Goal: Transaction & Acquisition: Purchase product/service

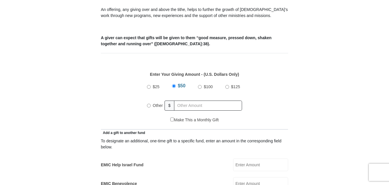
scroll to position [217, 0]
click at [174, 84] on input "$50" at bounding box center [174, 86] width 4 height 4
click at [150, 103] on input "Other" at bounding box center [149, 105] width 4 height 4
radio input "true"
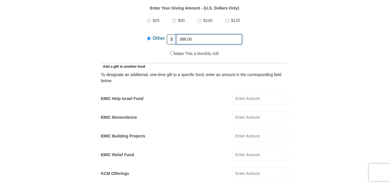
scroll to position [283, 0]
type input "388.00"
click at [262, 92] on input "EMIC Help Israel Fund" at bounding box center [260, 98] width 55 height 13
type input "20.00"
click at [251, 149] on input "EMIC Relief Fund" at bounding box center [260, 154] width 55 height 13
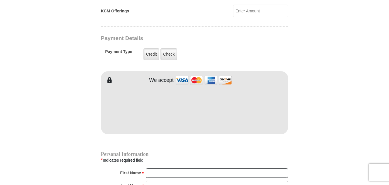
scroll to position [449, 0]
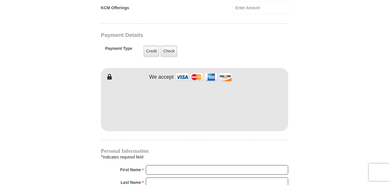
type input "20.00"
click at [158, 165] on input "First Name *" at bounding box center [217, 170] width 142 height 10
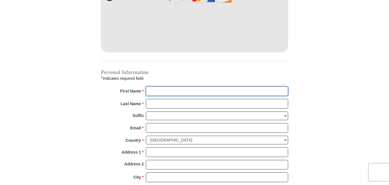
scroll to position [528, 0]
type input "Eleanor A"
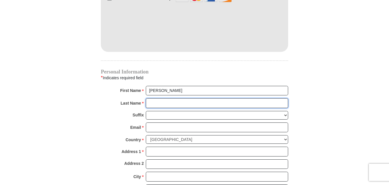
click at [169, 98] on input "Last Name *" at bounding box center [217, 103] width 142 height 10
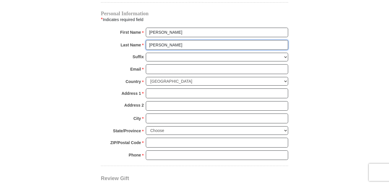
scroll to position [587, 0]
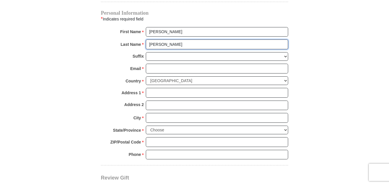
type input "Monson"
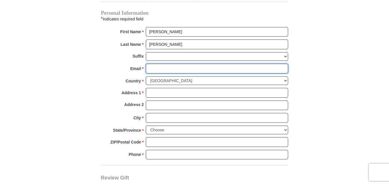
click at [166, 64] on input "Email *" at bounding box center [217, 69] width 142 height 10
type input "rweam@outlook.com"
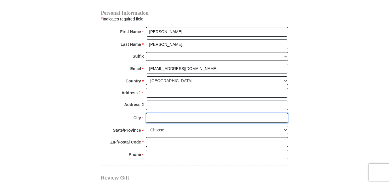
click at [164, 113] on input "City *" at bounding box center [217, 118] width 142 height 10
type input "Seattle"
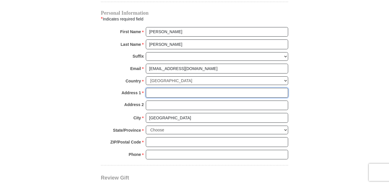
type input "8505 so 119th st"
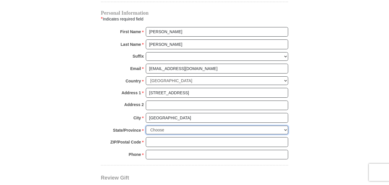
select select "WA"
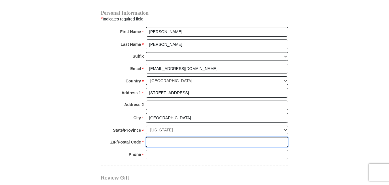
type input "98178"
type input "2067720757"
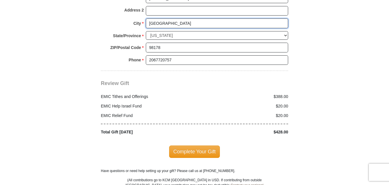
scroll to position [684, 0]
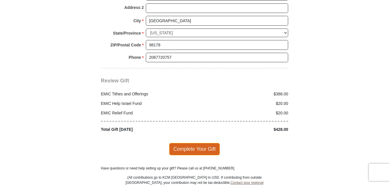
click at [207, 144] on span "Complete Your Gift" at bounding box center [194, 149] width 51 height 12
